Goal: Task Accomplishment & Management: Manage account settings

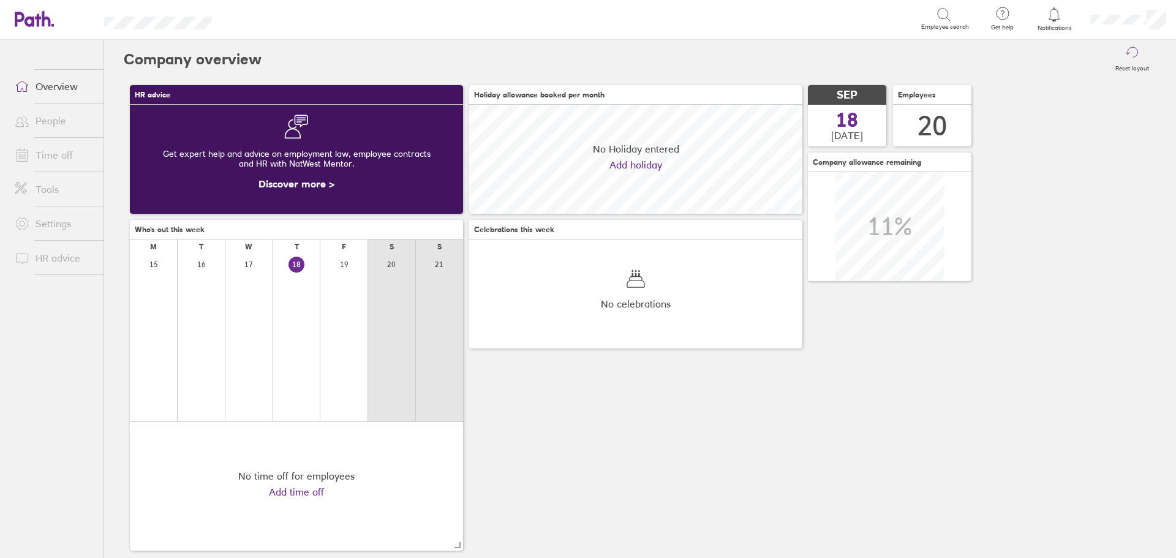
scroll to position [109, 333]
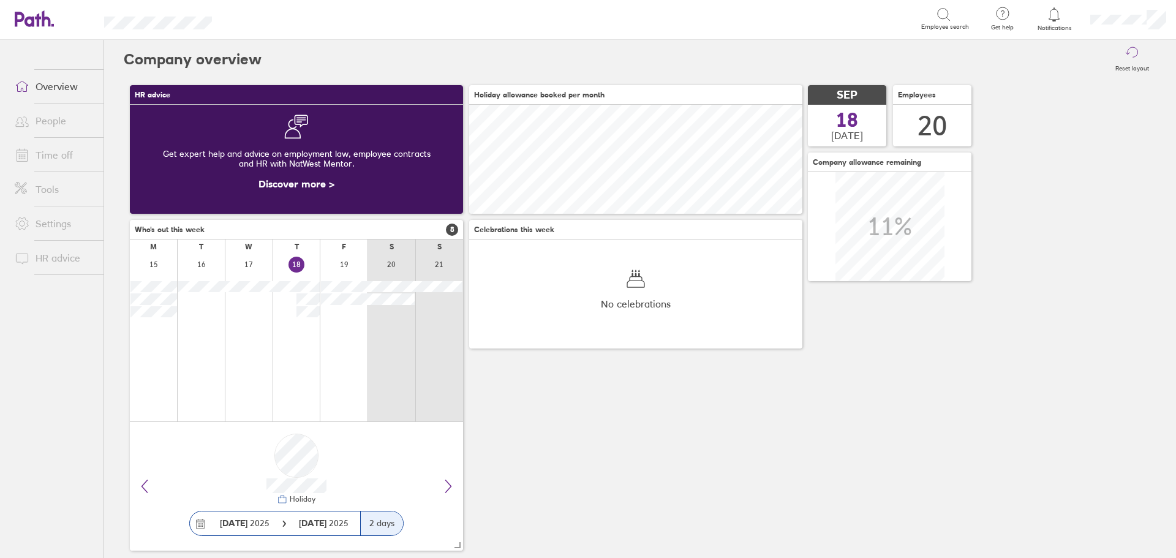
click at [42, 151] on link "Time off" at bounding box center [54, 155] width 99 height 24
